Goal: Task Accomplishment & Management: Use online tool/utility

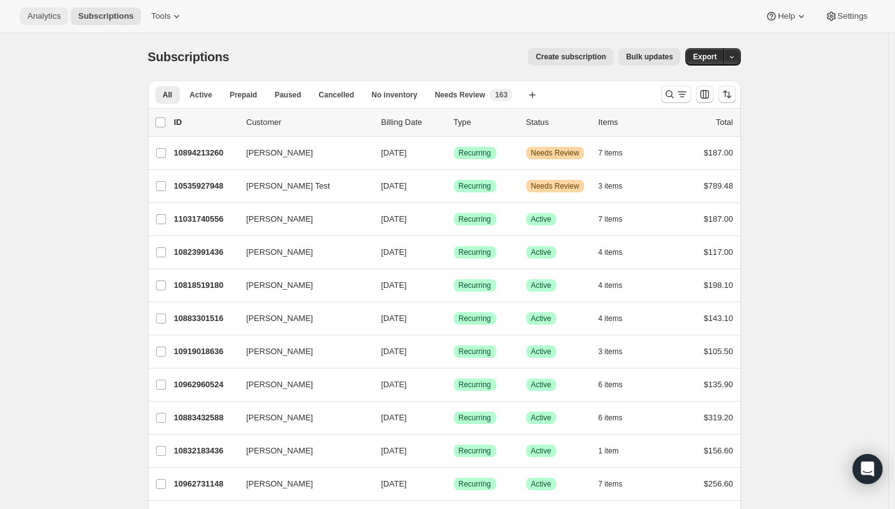
click at [56, 16] on span "Analytics" at bounding box center [43, 16] width 33 height 10
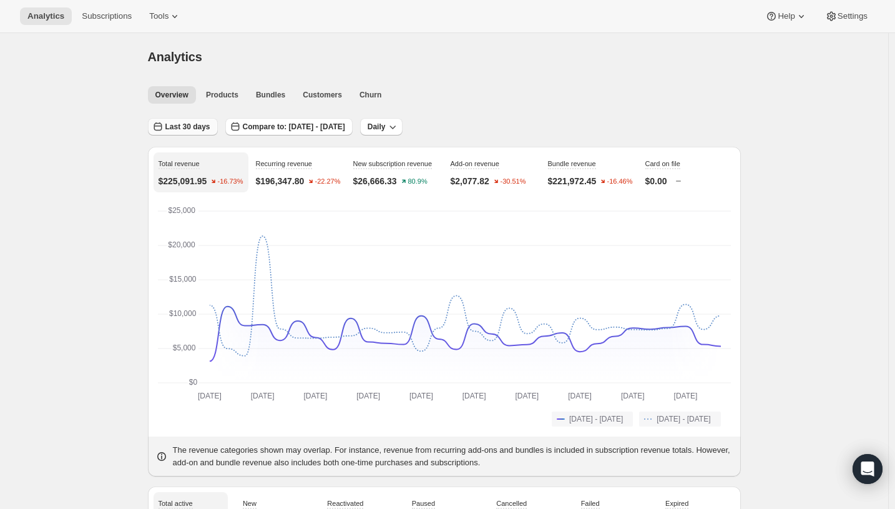
click at [176, 124] on span "Last 30 days" at bounding box center [187, 127] width 45 height 10
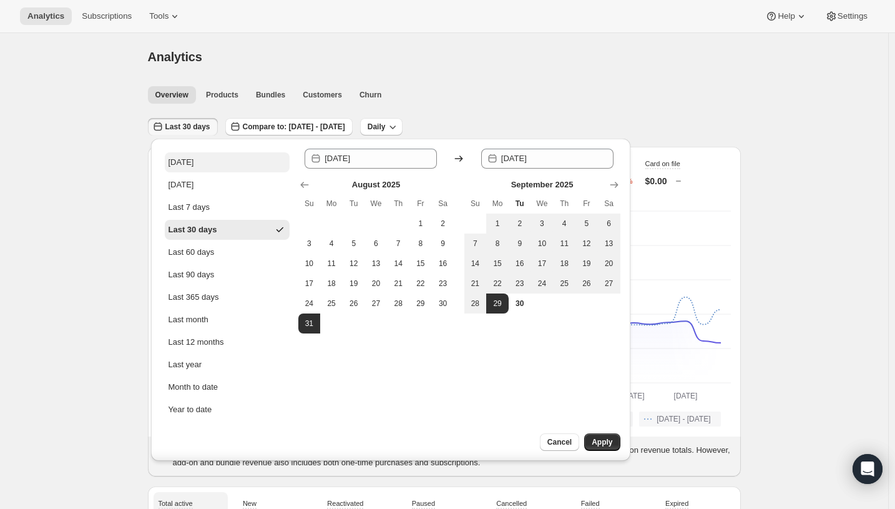
click at [188, 161] on div "[DATE]" at bounding box center [182, 162] width 26 height 12
type input "[DATE]"
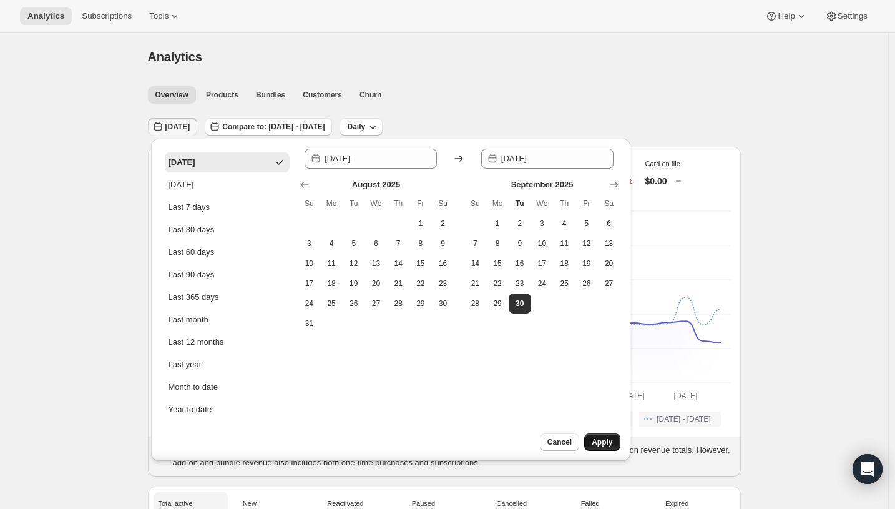
click at [609, 438] on span "Apply" at bounding box center [602, 442] width 21 height 10
